Goal: Entertainment & Leisure: Consume media (video, audio)

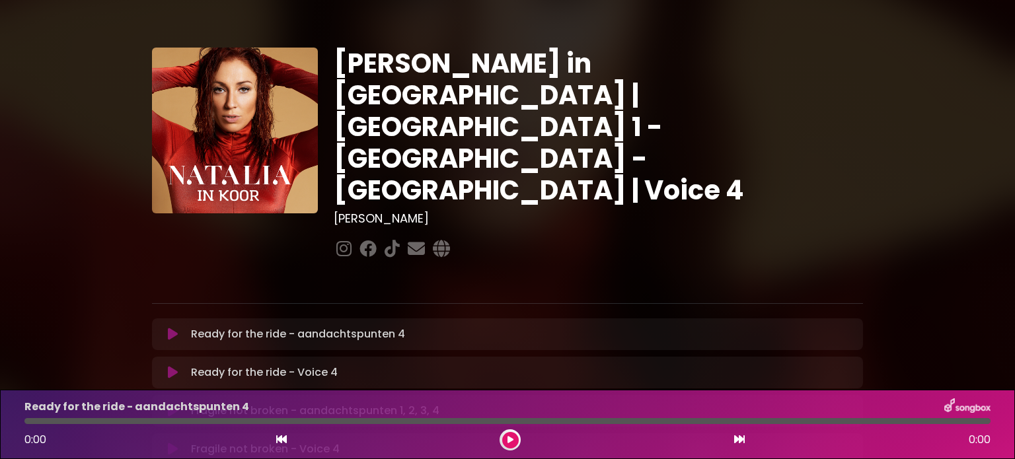
click at [739, 444] on icon at bounding box center [739, 439] width 11 height 11
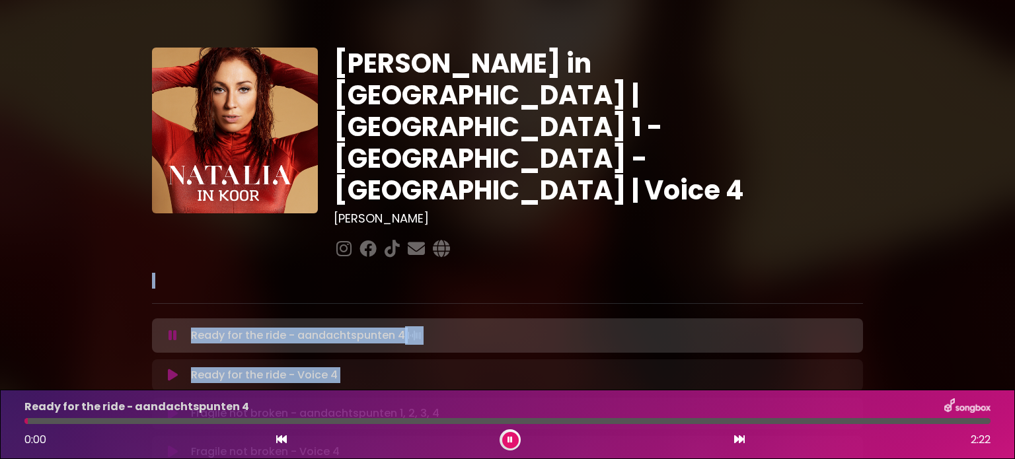
drag, startPoint x: 933, startPoint y: 308, endPoint x: 938, endPoint y: 190, distance: 118.4
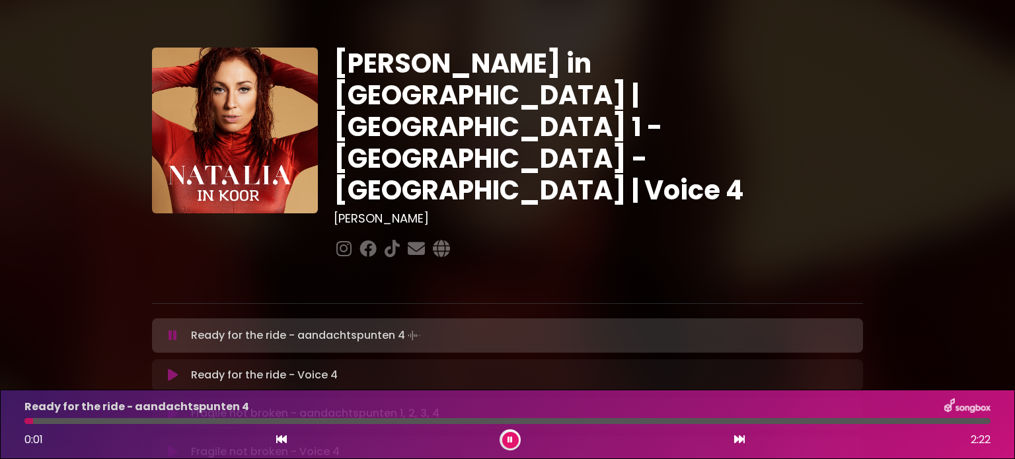
click at [729, 433] on div "0:03 2:22" at bounding box center [508, 440] width 982 height 21
click at [738, 444] on icon at bounding box center [739, 439] width 11 height 11
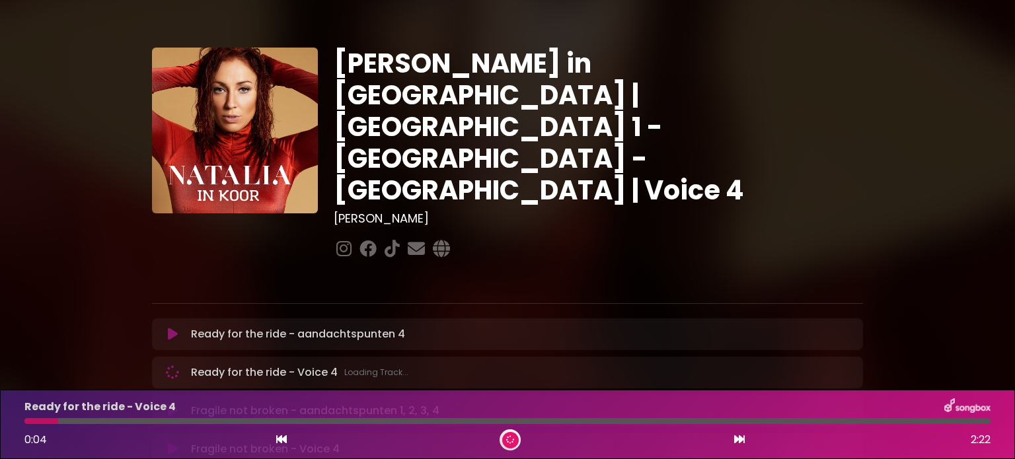
click at [738, 444] on icon at bounding box center [739, 439] width 11 height 11
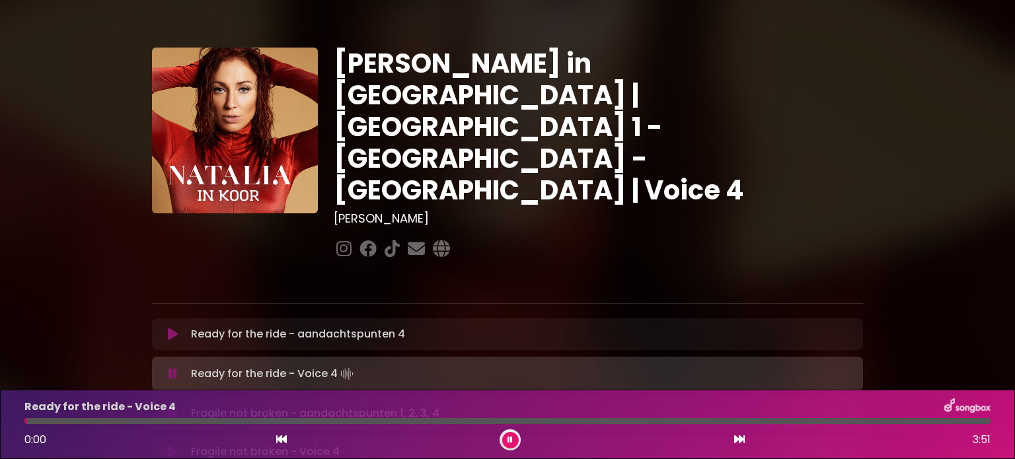
click at [738, 444] on icon at bounding box center [739, 439] width 11 height 11
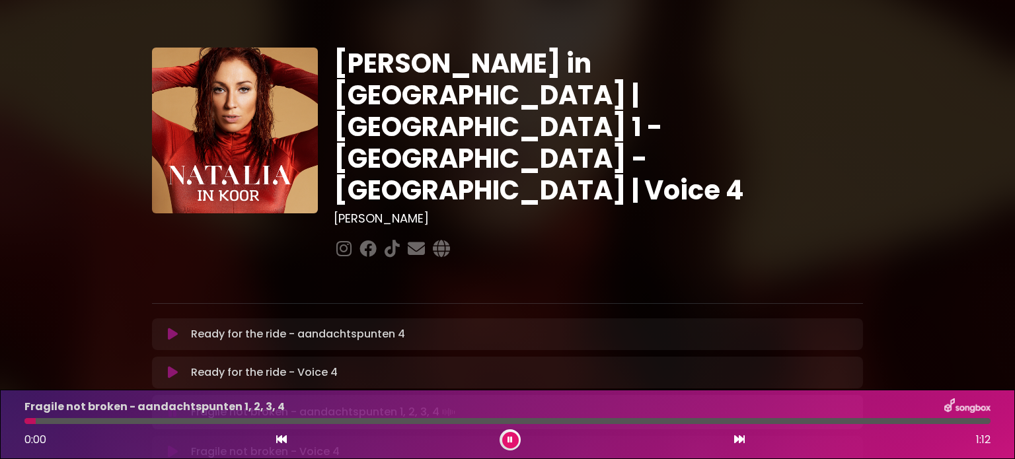
click at [738, 444] on icon at bounding box center [739, 439] width 11 height 11
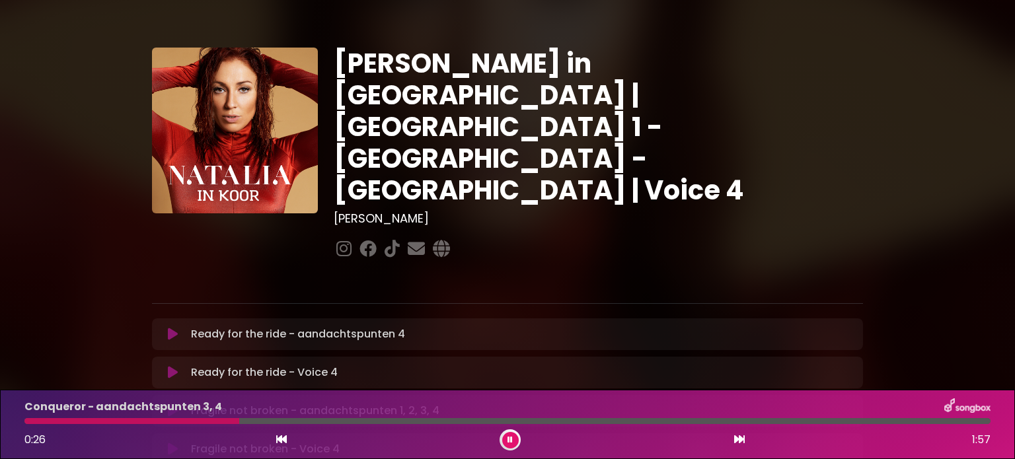
click at [738, 444] on icon at bounding box center [739, 439] width 11 height 11
click at [510, 438] on icon at bounding box center [510, 440] width 9 height 7
click at [510, 438] on icon at bounding box center [511, 440] width 10 height 9
click at [508, 441] on icon at bounding box center [510, 440] width 9 height 9
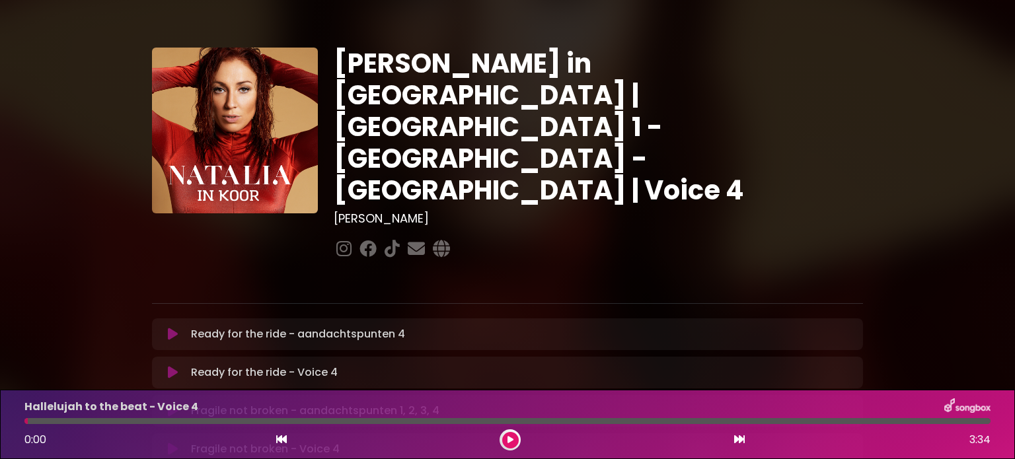
click at [503, 439] on button at bounding box center [510, 440] width 17 height 17
click at [510, 441] on icon at bounding box center [510, 440] width 9 height 6
click at [512, 433] on button at bounding box center [510, 440] width 17 height 17
click at [65, 421] on div at bounding box center [89, 421] width 130 height 6
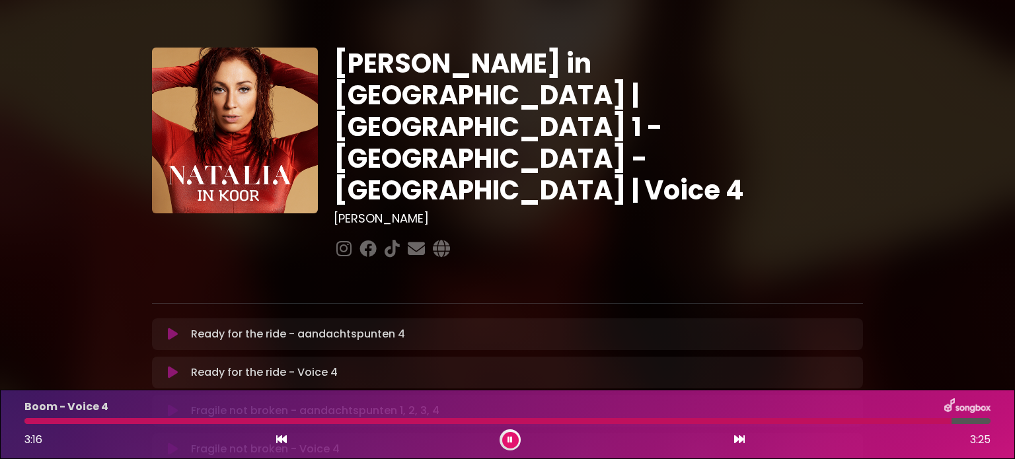
click at [278, 436] on icon at bounding box center [281, 439] width 11 height 11
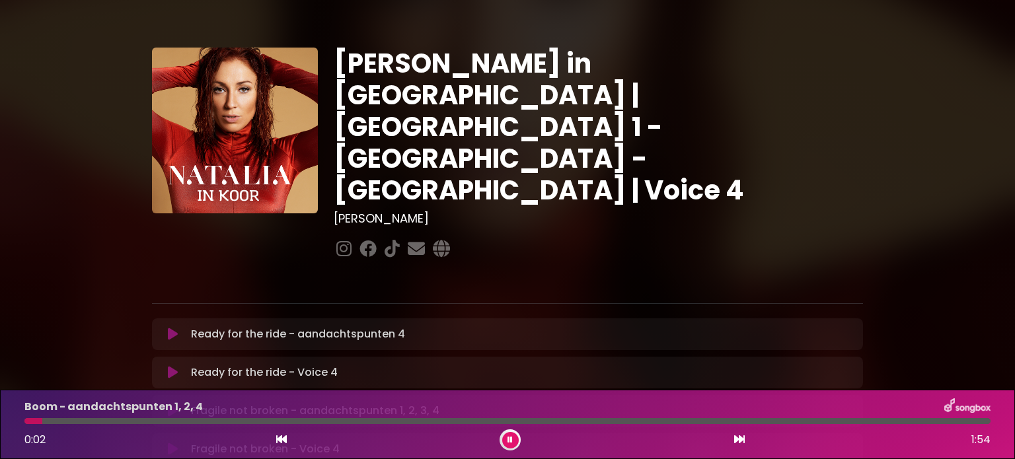
click at [742, 436] on icon at bounding box center [739, 439] width 11 height 11
